Goal: Information Seeking & Learning: Learn about a topic

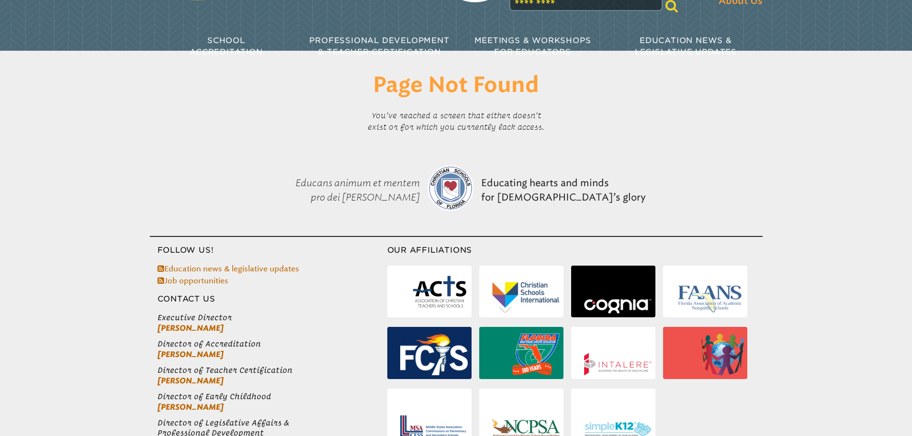
scroll to position [28, 0]
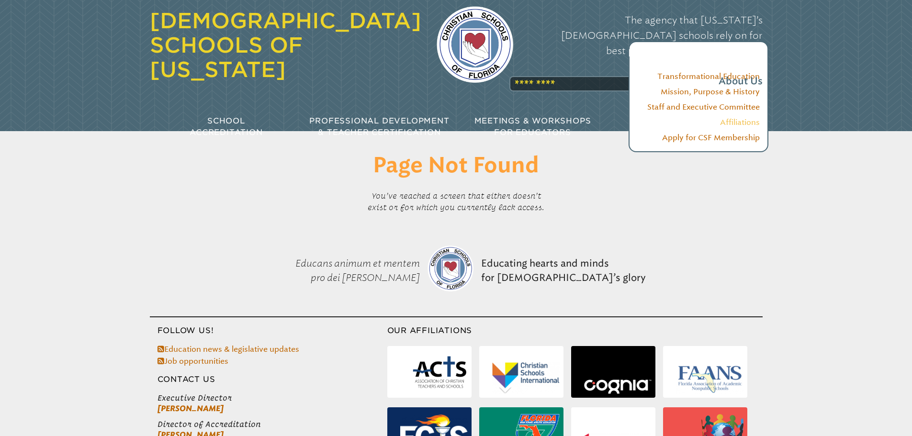
click at [735, 119] on link "Affiliations" at bounding box center [740, 122] width 40 height 9
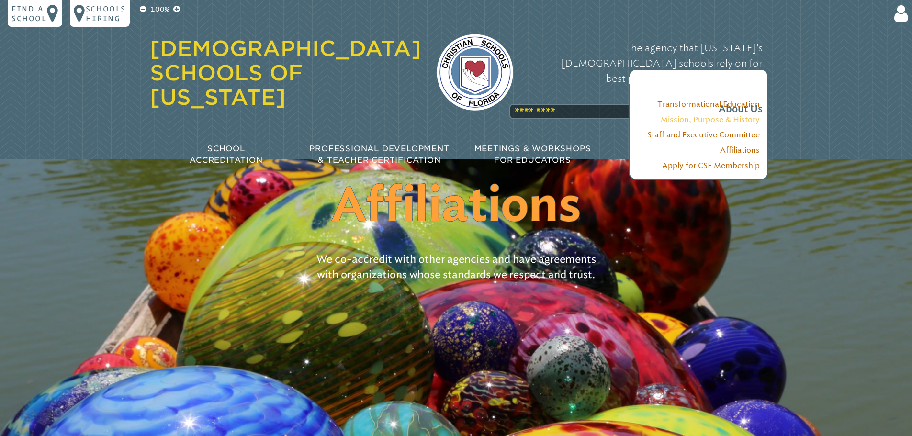
click at [734, 121] on link "Mission, Purpose & History" at bounding box center [709, 119] width 99 height 9
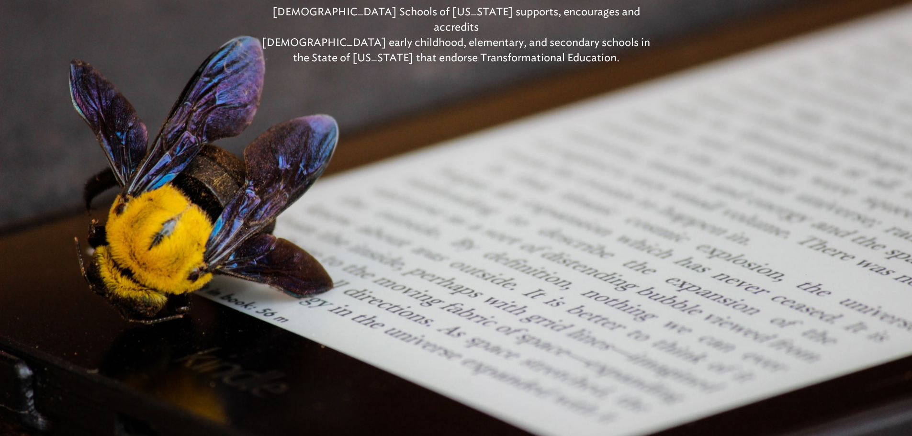
scroll to position [96, 0]
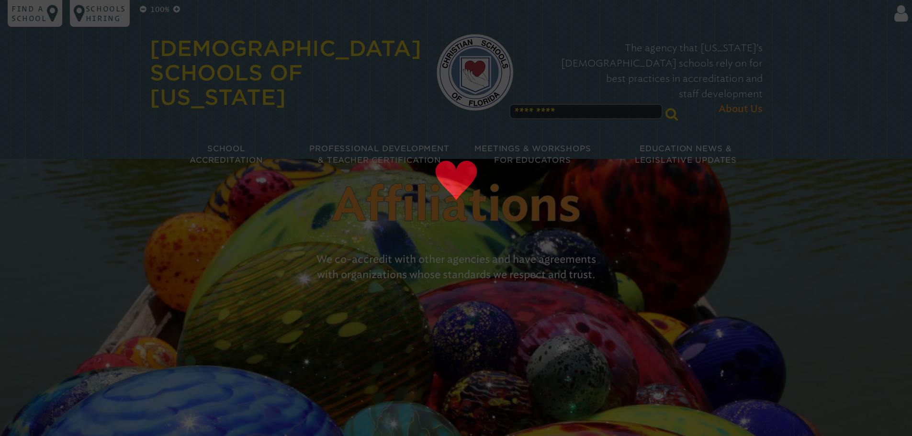
click at [762, 160] on header "Affiliations We co-accredit with other agencies and have agreements with organi…" at bounding box center [456, 226] width 912 height 135
